Goal: Check status: Check status

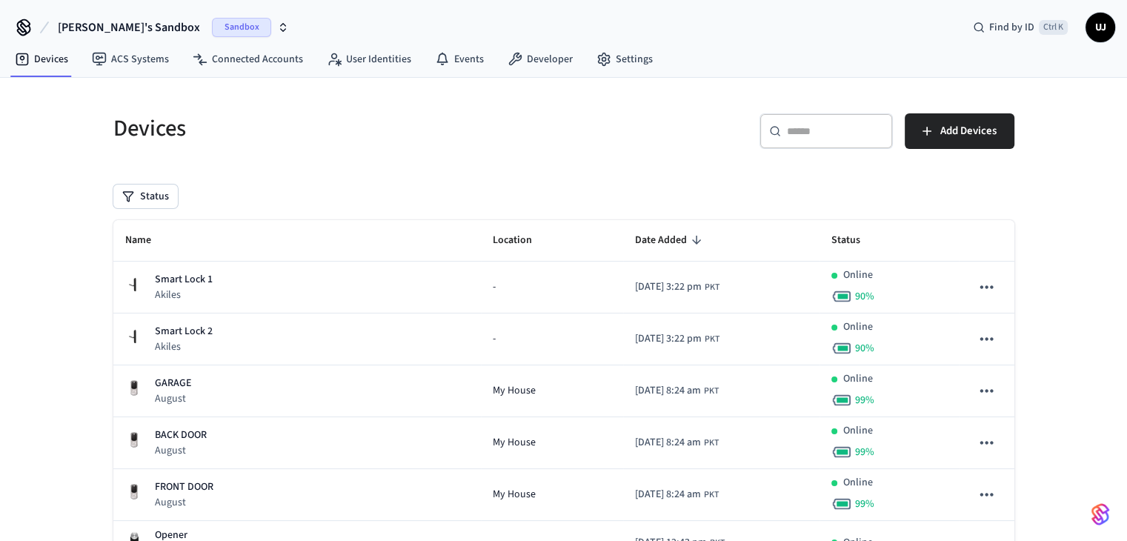
click at [76, 24] on span "[PERSON_NAME]'s Sandbox" at bounding box center [129, 28] width 142 height 18
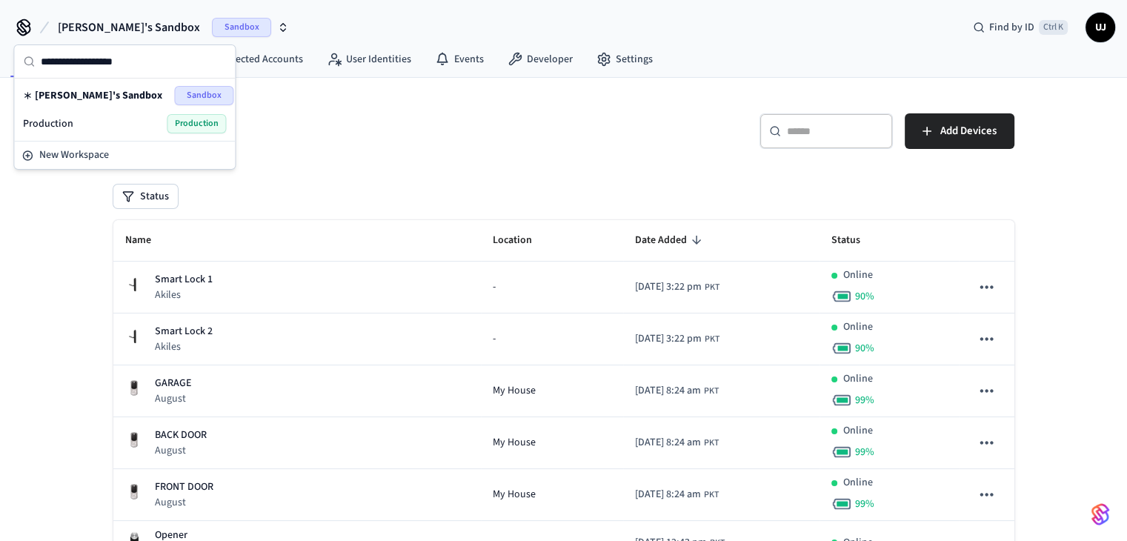
click at [93, 100] on span "[PERSON_NAME]'s Sandbox" at bounding box center [98, 95] width 127 height 15
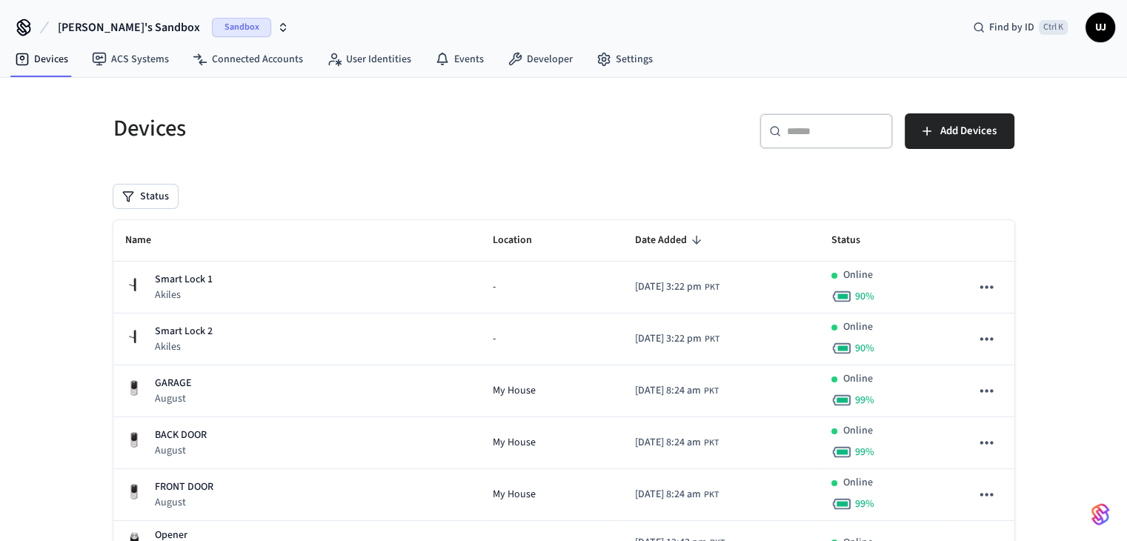
click at [110, 22] on span "Kwesi's Sandbox" at bounding box center [129, 28] width 142 height 18
click at [573, 134] on div "​ ​ Add Devices" at bounding box center [794, 136] width 442 height 47
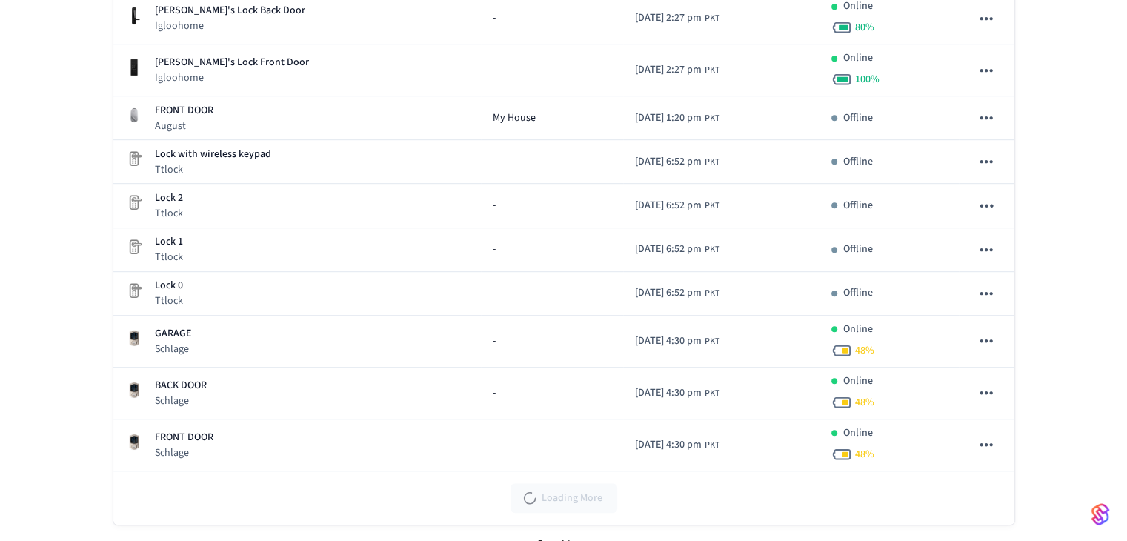
scroll to position [895, 0]
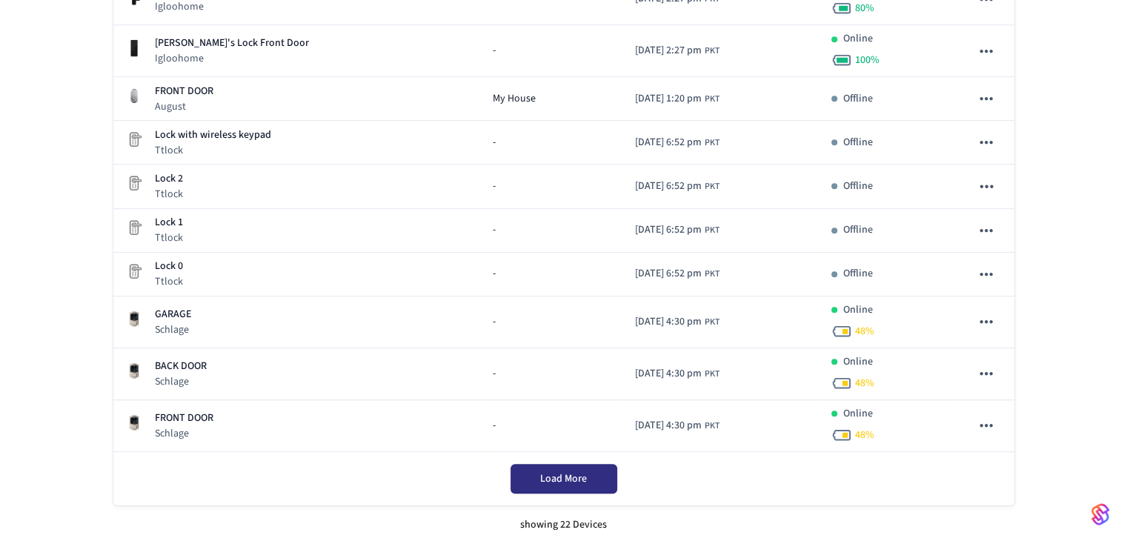
click at [564, 481] on span "Load More" at bounding box center [563, 478] width 47 height 15
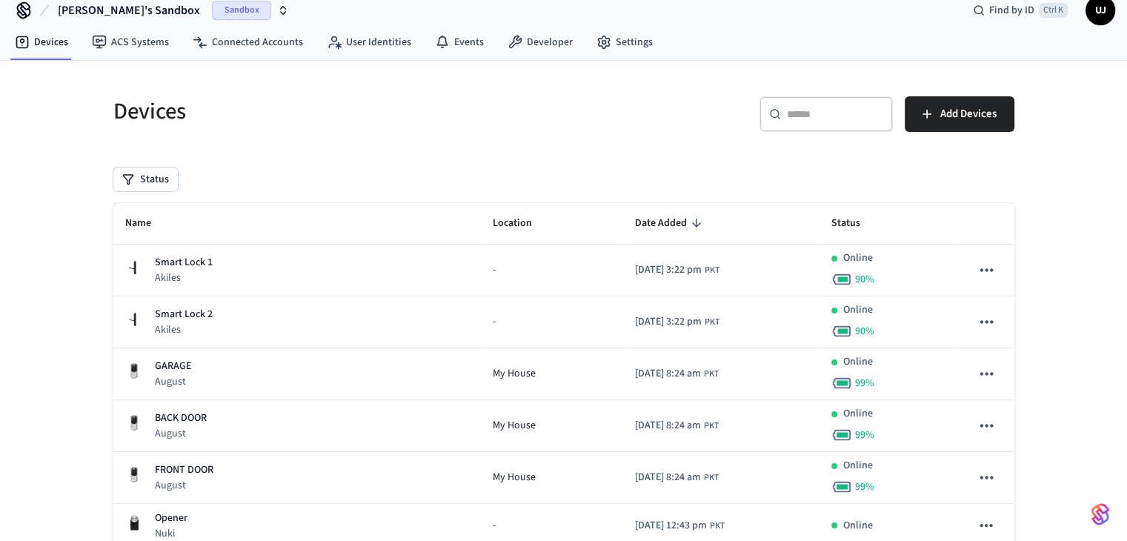
scroll to position [48, 0]
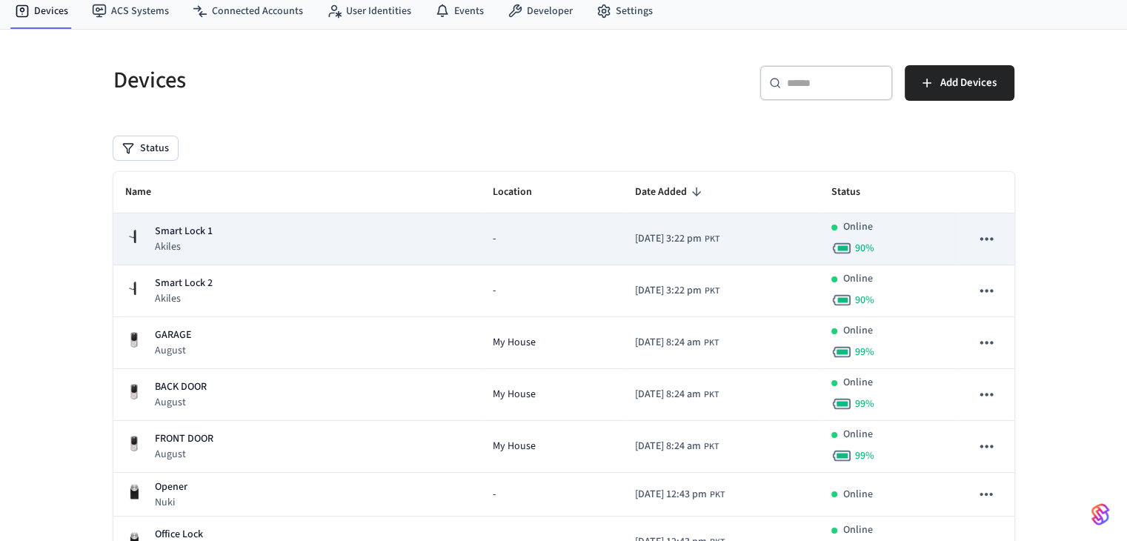
click at [234, 250] on div "Smart Lock 1 Akiles" at bounding box center [297, 239] width 345 height 30
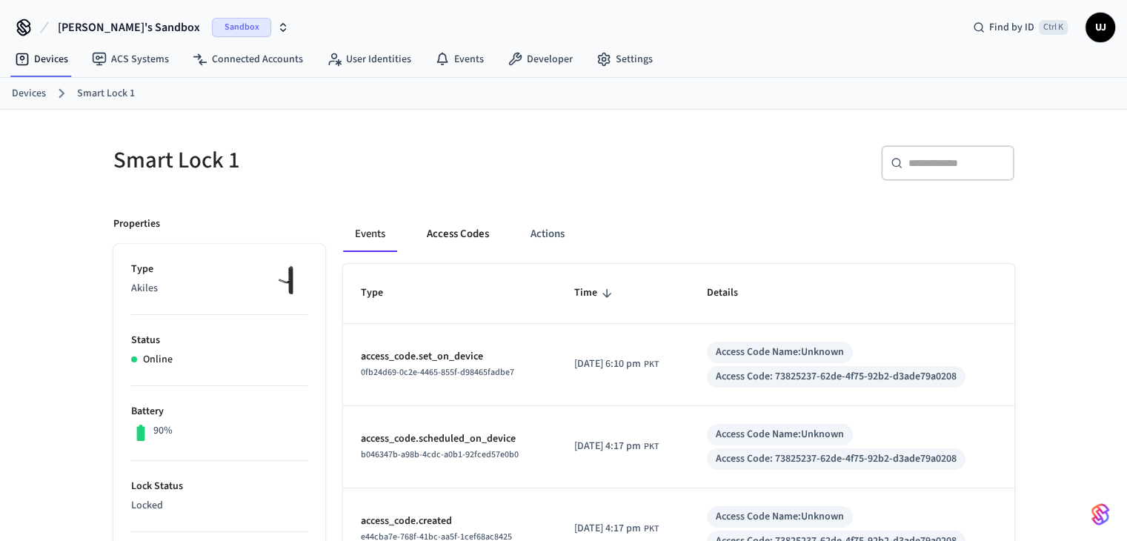
click at [465, 238] on button "Access Codes" at bounding box center [458, 234] width 86 height 36
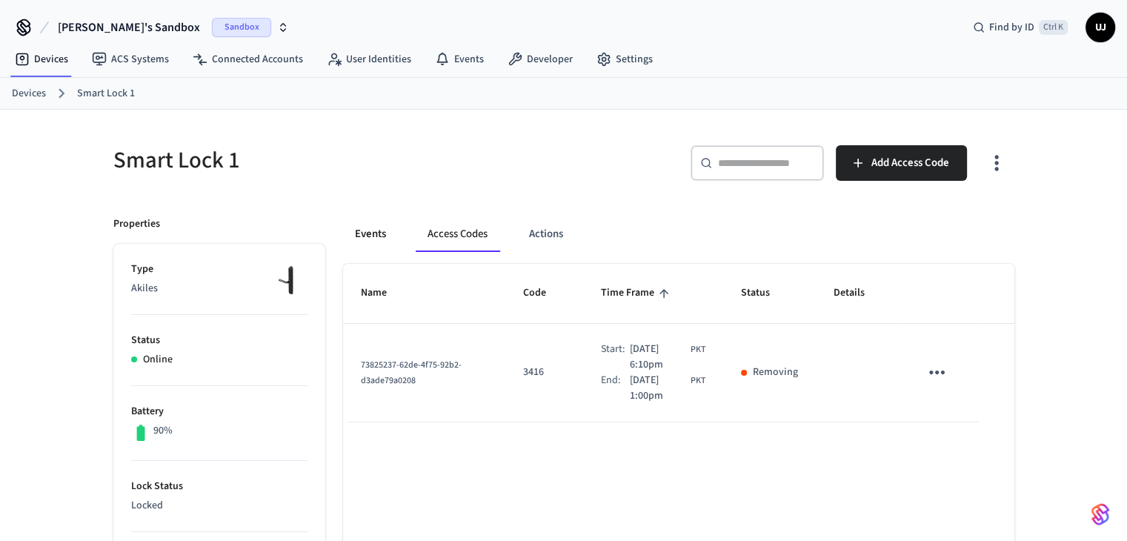
click at [372, 235] on button "Events" at bounding box center [370, 234] width 55 height 36
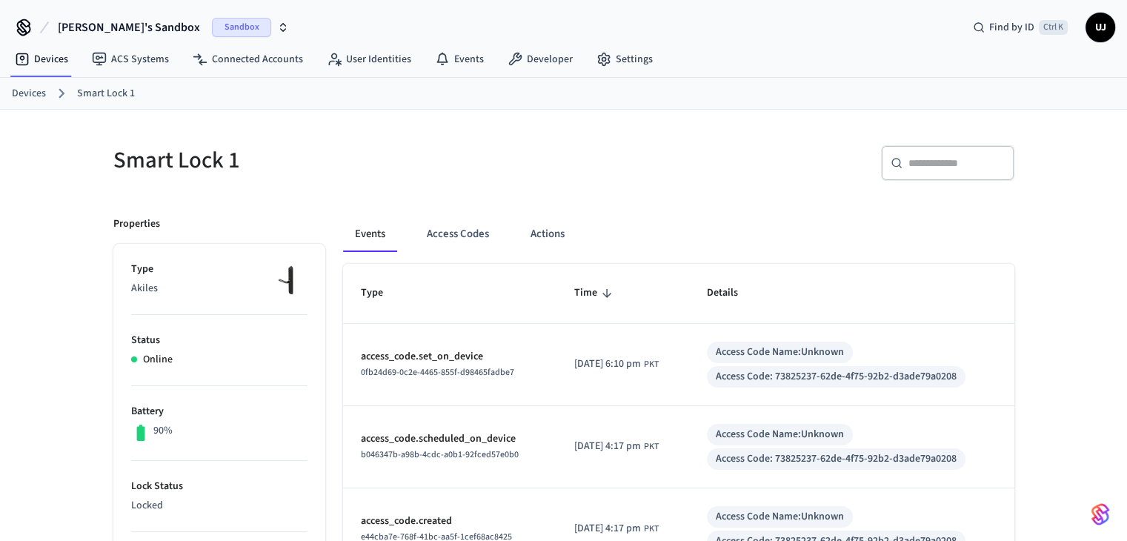
click at [33, 96] on link "Devices" at bounding box center [29, 94] width 34 height 16
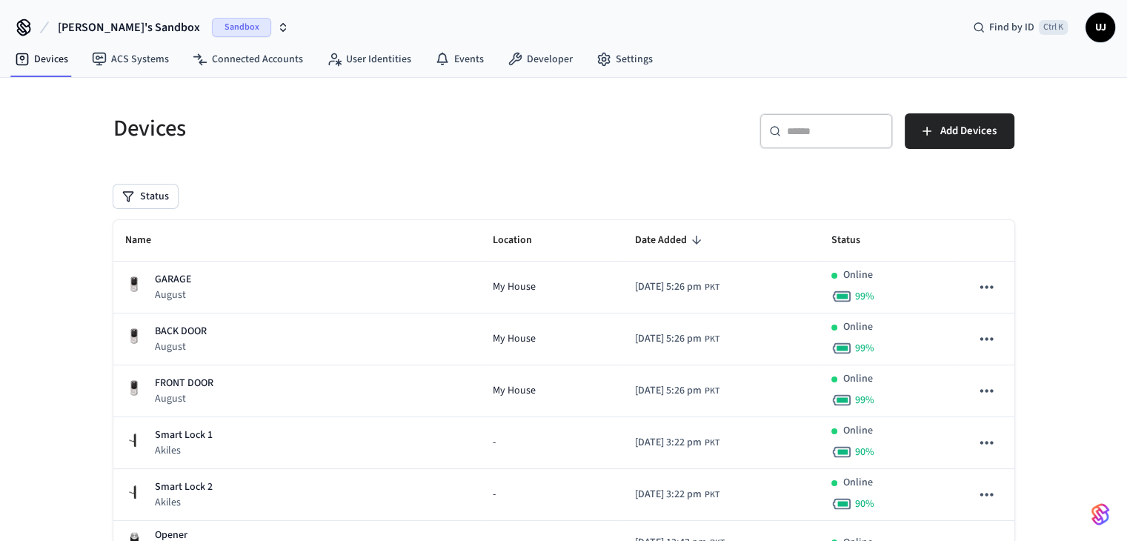
click at [806, 146] on div "​ ​" at bounding box center [826, 131] width 133 height 36
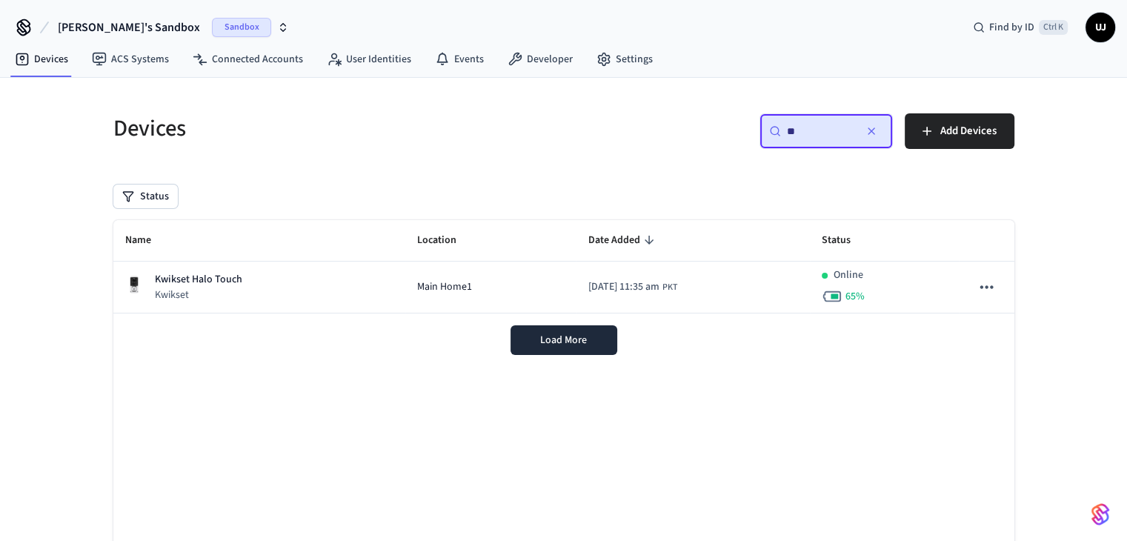
type input "*"
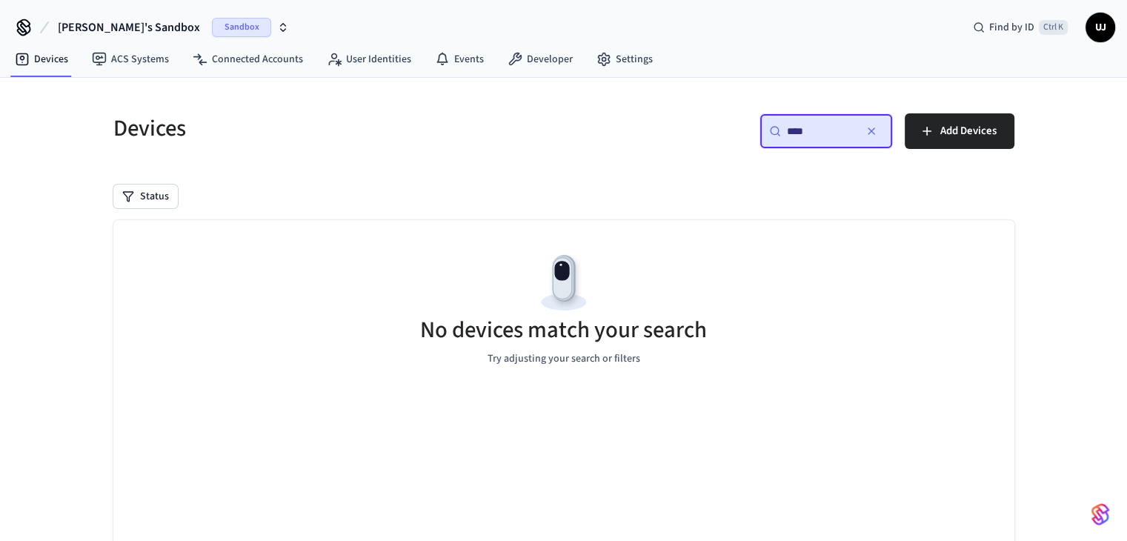
click at [85, 27] on span "[PERSON_NAME]'s Sandbox" at bounding box center [129, 28] width 142 height 18
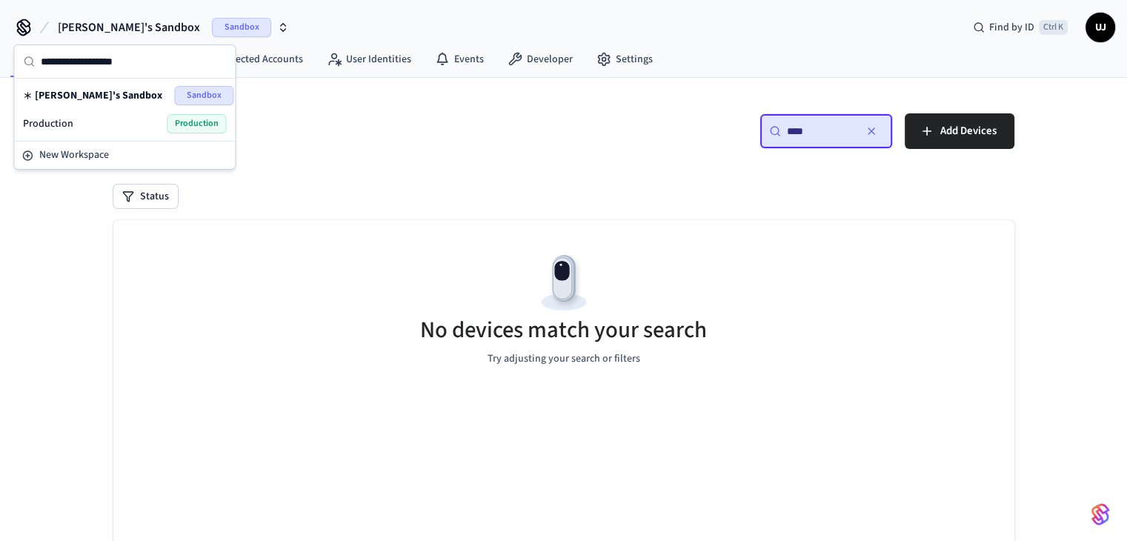
click at [66, 125] on span "Production" at bounding box center [48, 123] width 50 height 15
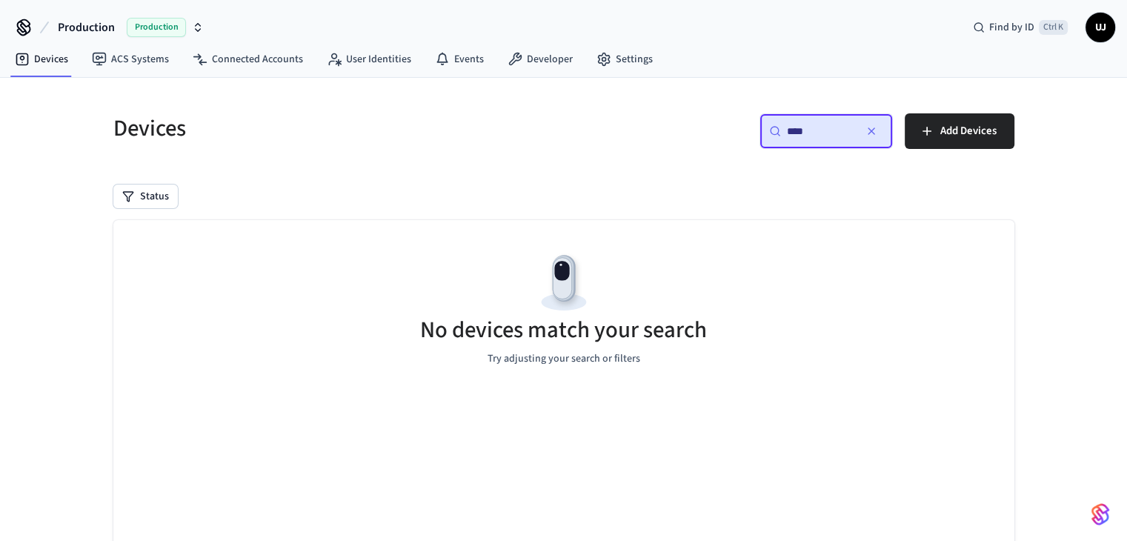
click at [818, 132] on input "****" at bounding box center [820, 131] width 67 height 15
type input "*"
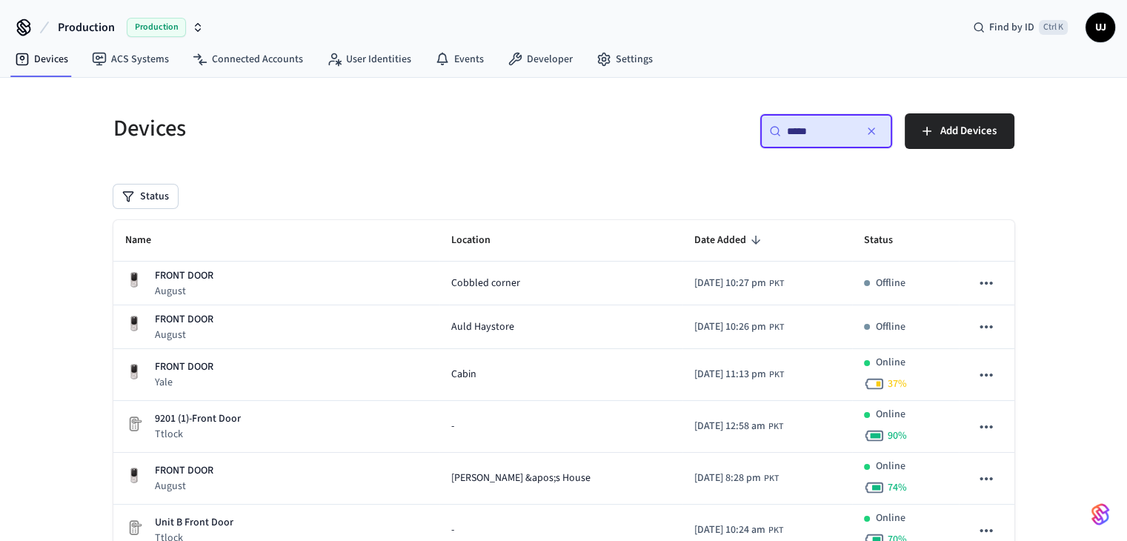
type input "*****"
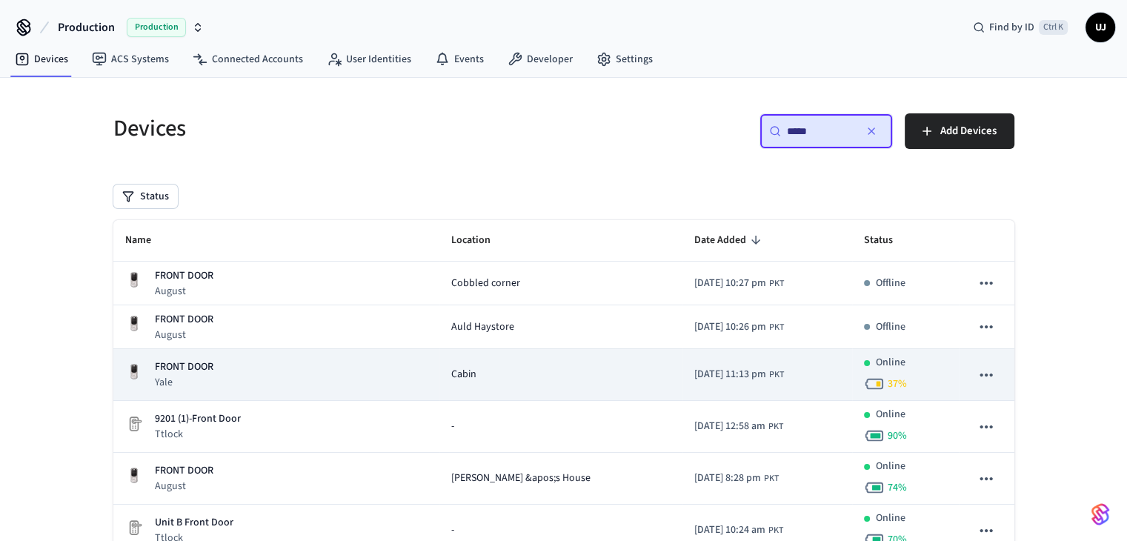
click at [232, 376] on div "FRONT DOOR Yale" at bounding box center [276, 375] width 302 height 30
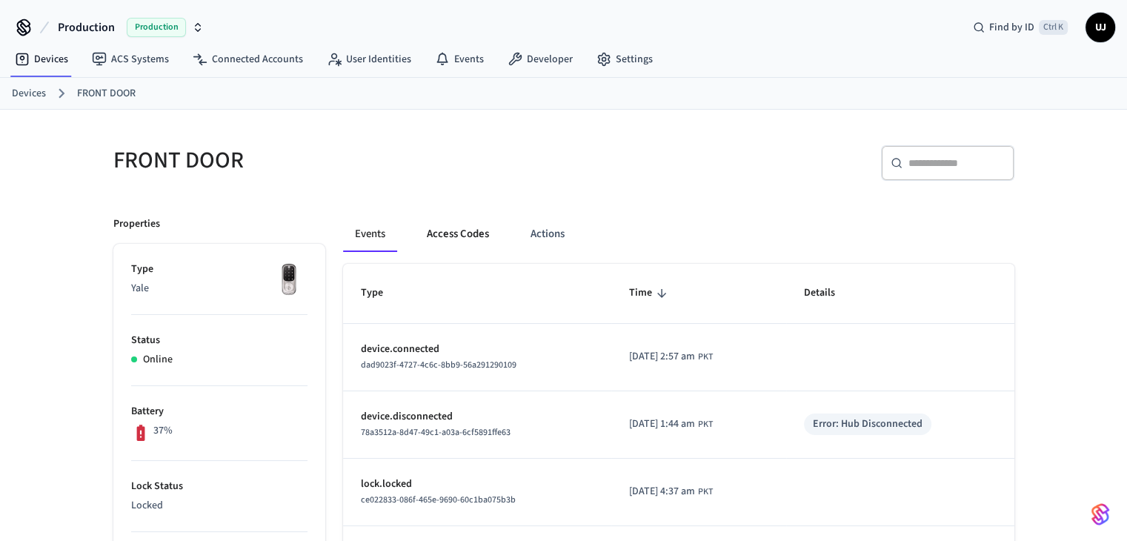
click at [472, 242] on button "Access Codes" at bounding box center [458, 234] width 86 height 36
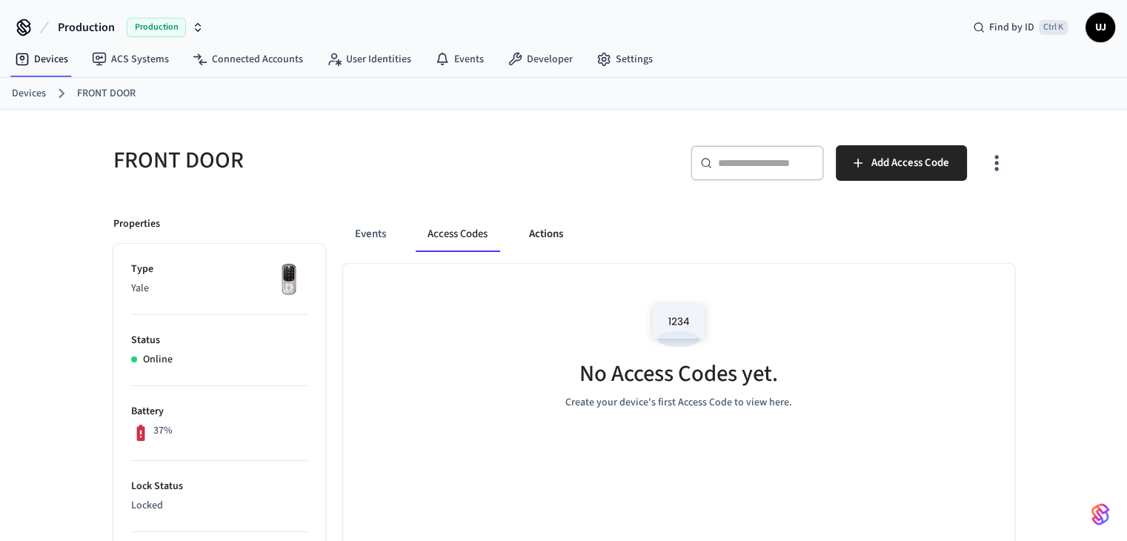
click at [537, 241] on button "Actions" at bounding box center [546, 234] width 58 height 36
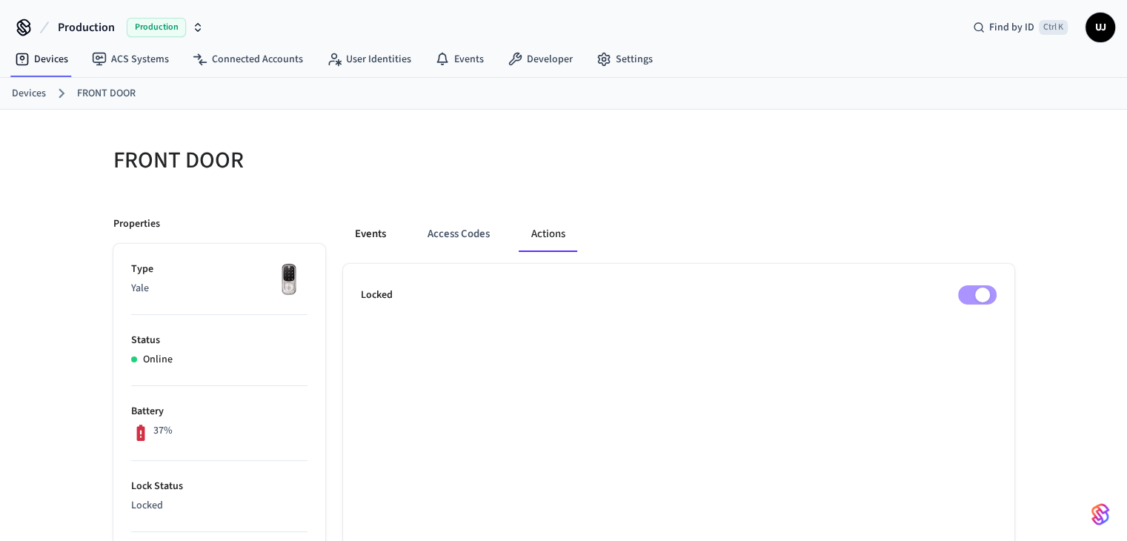
click at [377, 236] on button "Events" at bounding box center [370, 234] width 55 height 36
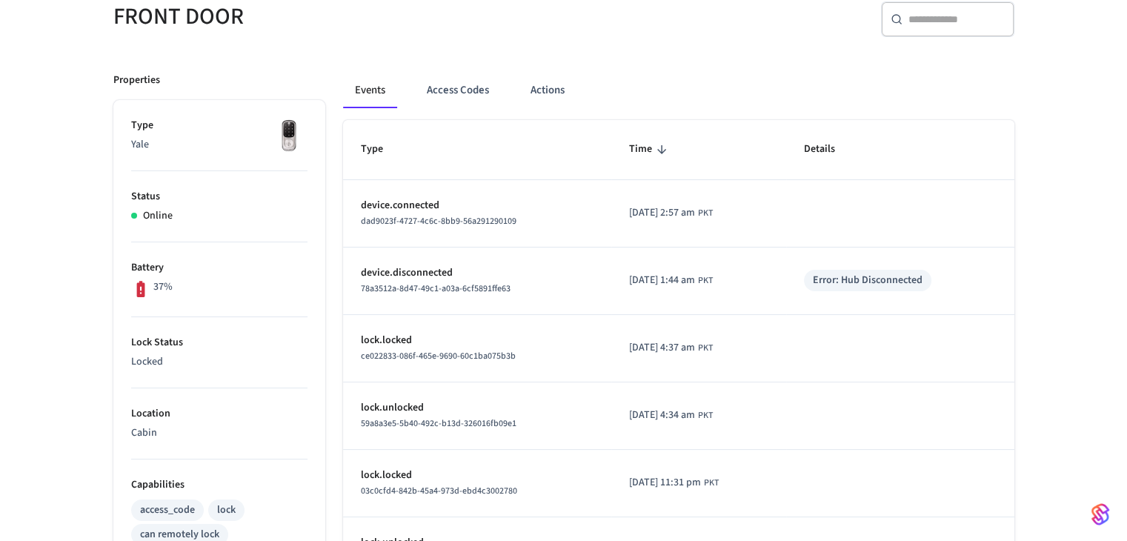
scroll to position [117, 0]
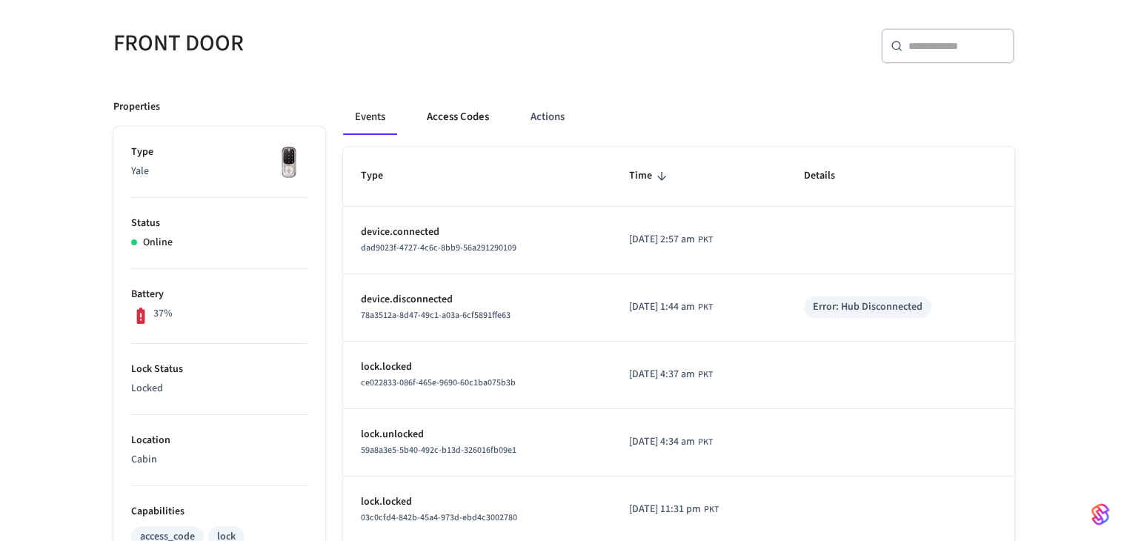
click at [457, 123] on button "Access Codes" at bounding box center [458, 117] width 86 height 36
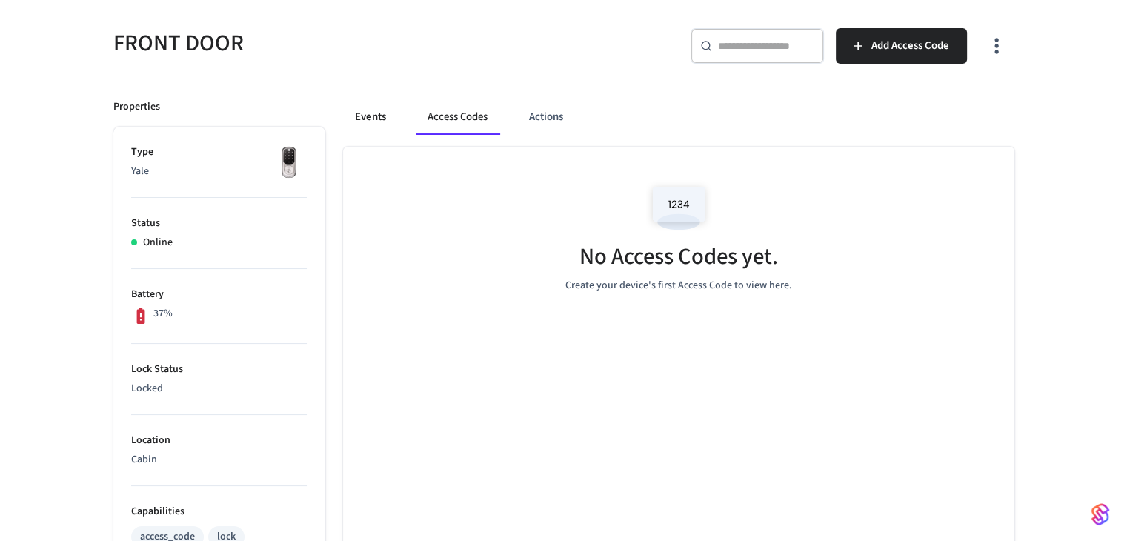
click at [369, 117] on button "Events" at bounding box center [370, 117] width 55 height 36
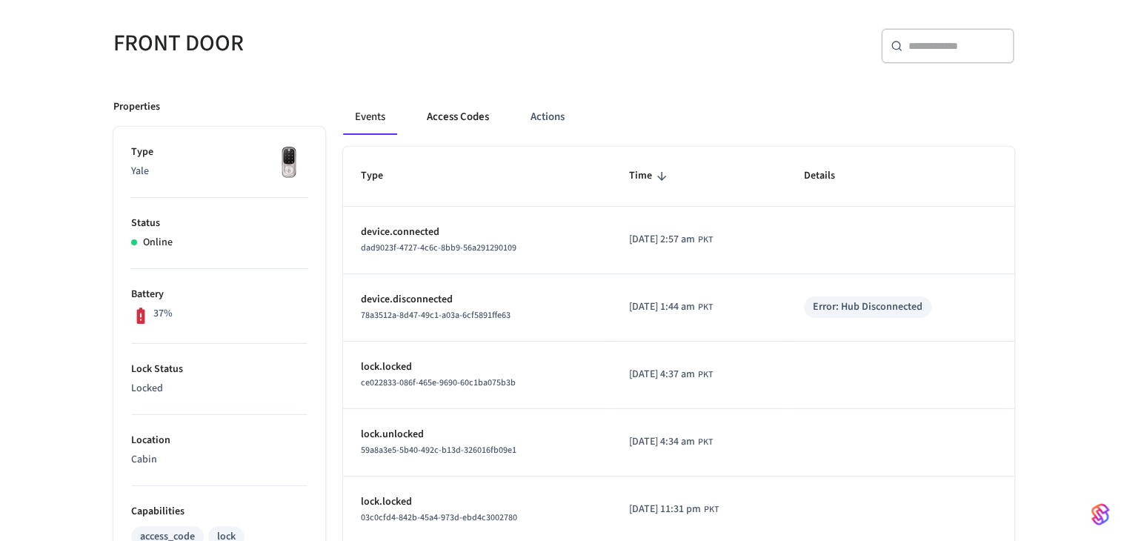
click at [453, 121] on button "Access Codes" at bounding box center [458, 117] width 86 height 36
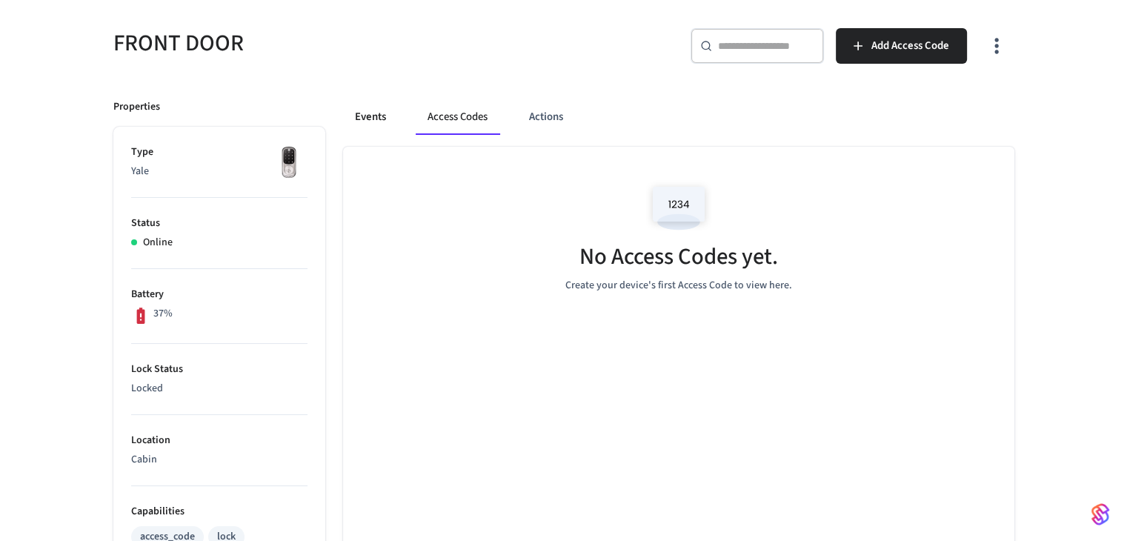
click at [376, 116] on button "Events" at bounding box center [370, 117] width 55 height 36
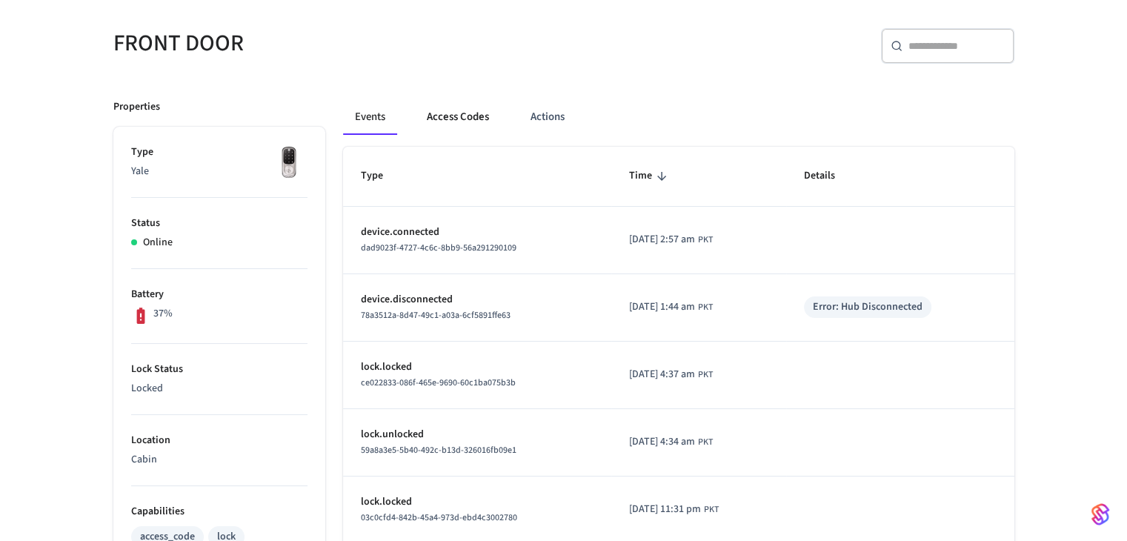
click at [467, 104] on button "Access Codes" at bounding box center [458, 117] width 86 height 36
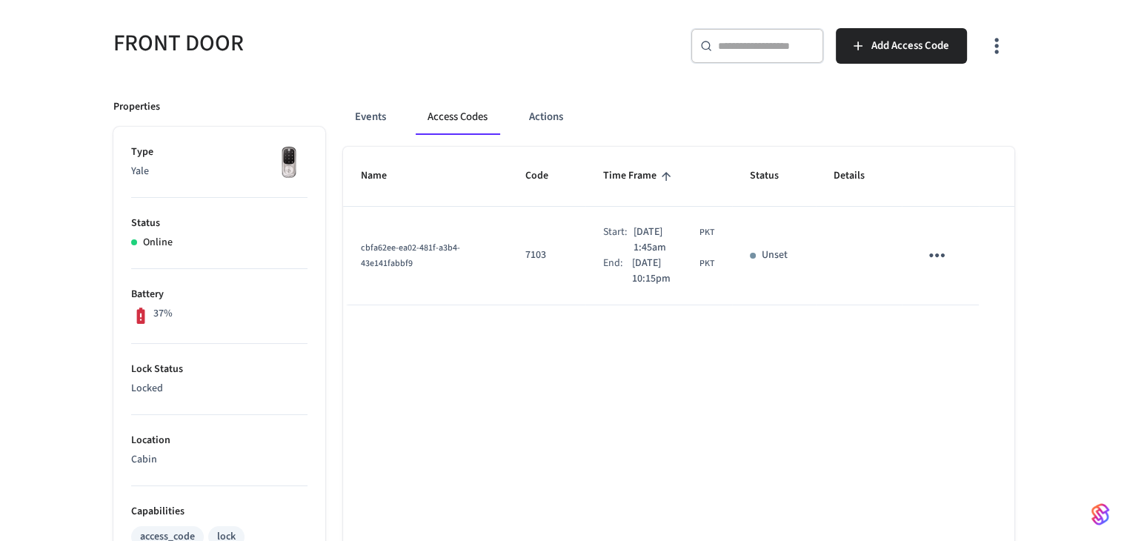
drag, startPoint x: 586, startPoint y: 228, endPoint x: 658, endPoint y: 276, distance: 86.6
click at [658, 276] on td "Start: Dec 19th 2025 1:45am PKT End: Dec 19th 2025 10:15pm PKT" at bounding box center [660, 256] width 148 height 99
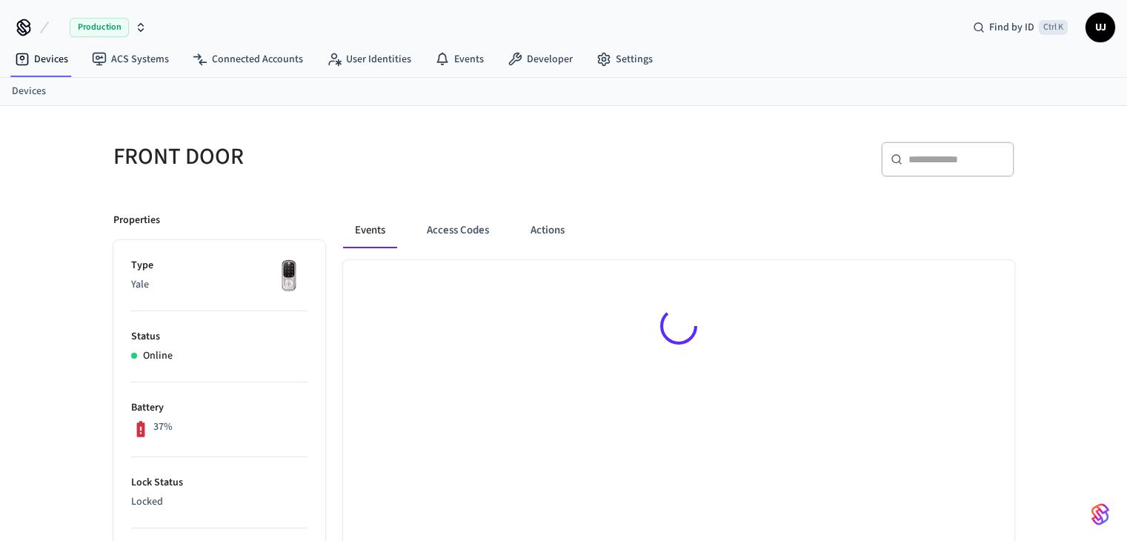
scroll to position [117, 0]
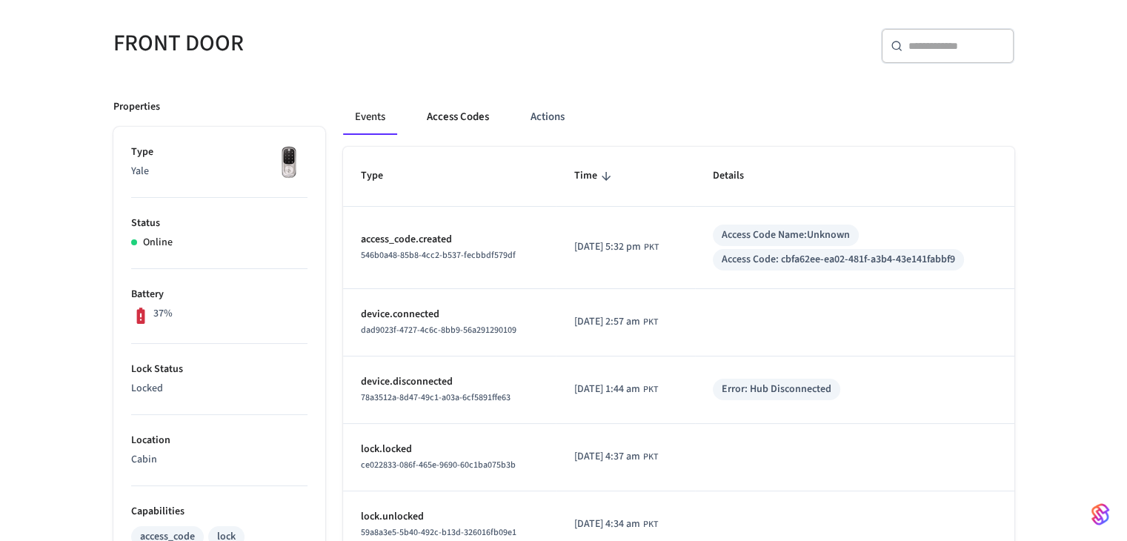
click at [471, 119] on button "Access Codes" at bounding box center [458, 117] width 86 height 36
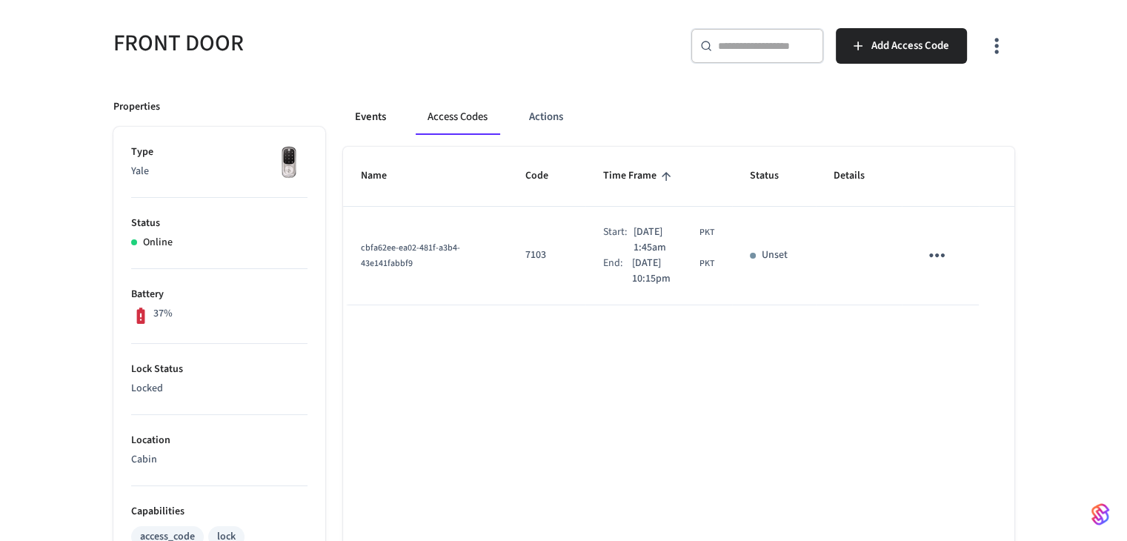
click at [381, 125] on button "Events" at bounding box center [370, 117] width 55 height 36
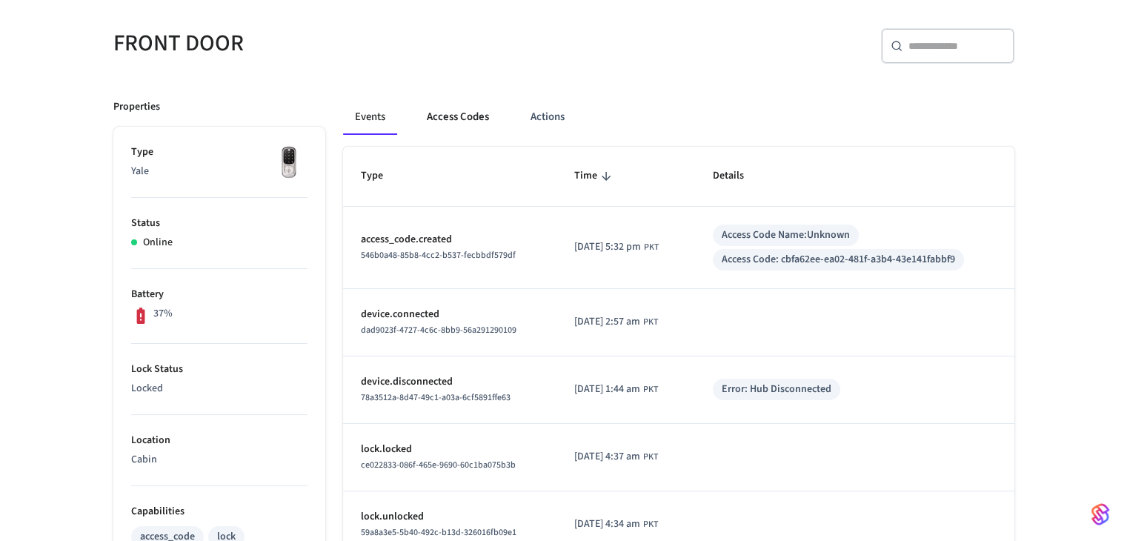
click at [439, 115] on button "Access Codes" at bounding box center [458, 117] width 86 height 36
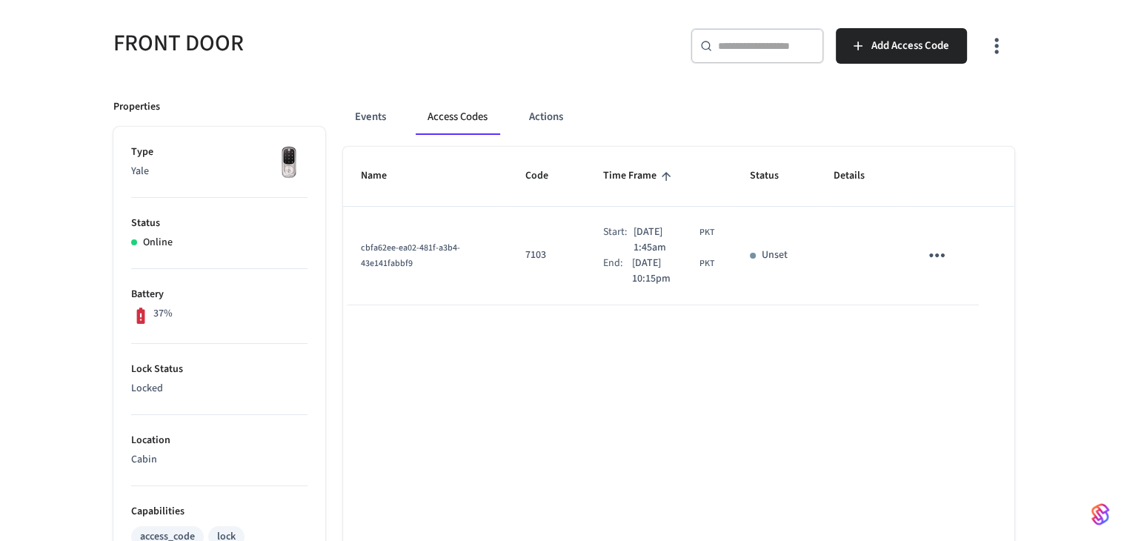
click at [943, 253] on icon "sticky table" at bounding box center [937, 255] width 23 height 23
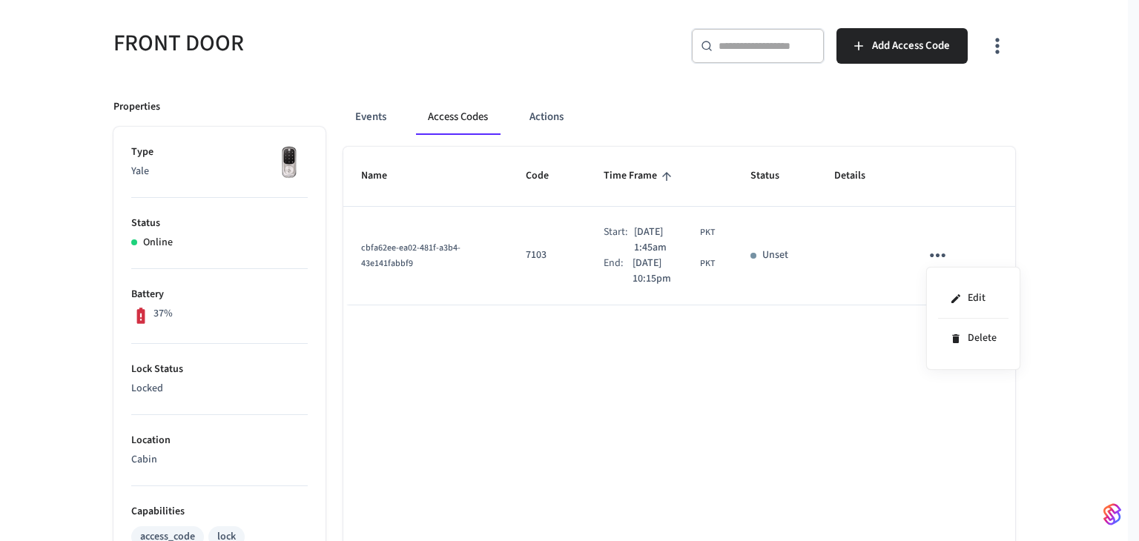
click at [777, 370] on div at bounding box center [569, 270] width 1139 height 541
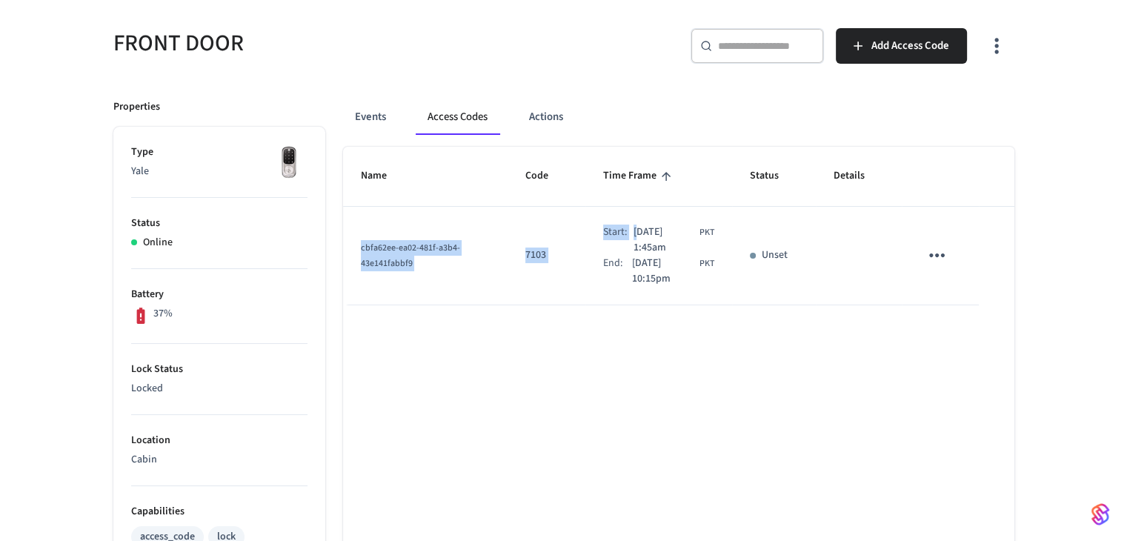
drag, startPoint x: 619, startPoint y: 233, endPoint x: 664, endPoint y: 315, distance: 93.9
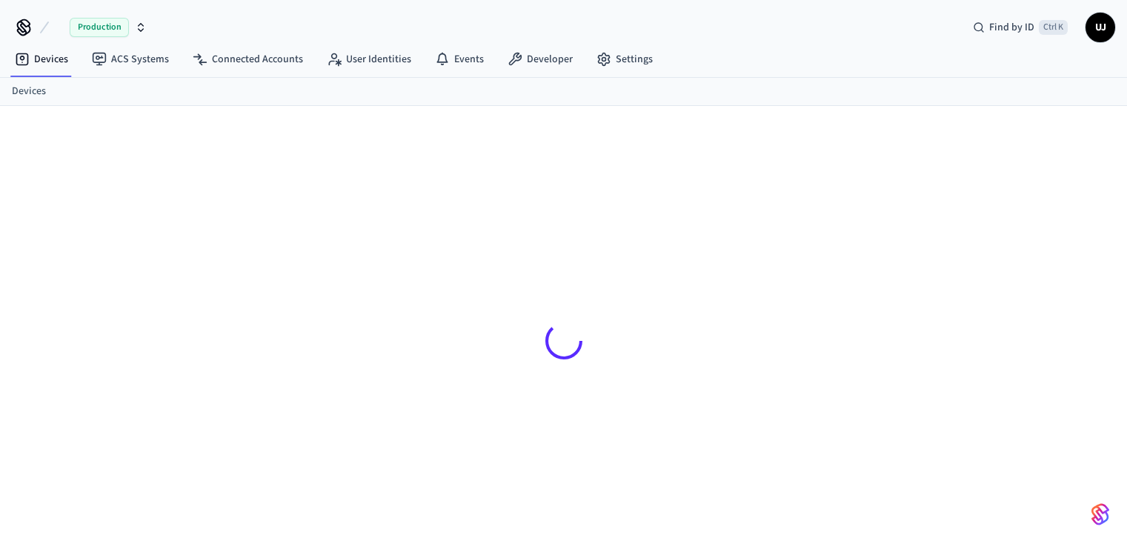
scroll to position [19, 0]
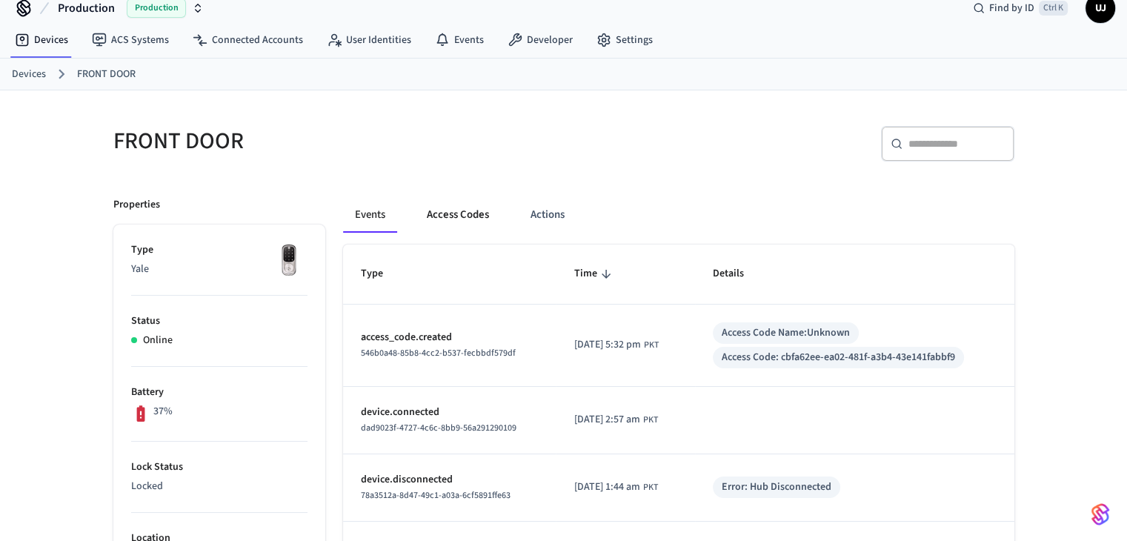
click at [465, 221] on button "Access Codes" at bounding box center [458, 215] width 86 height 36
